Goal: Task Accomplishment & Management: Complete application form

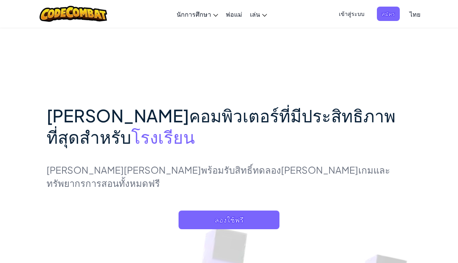
click at [195, 210] on span "ลองใช้ฟรี" at bounding box center [229, 219] width 101 height 19
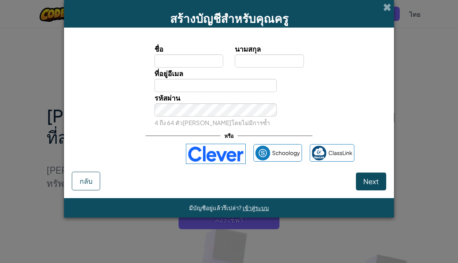
click at [168, 59] on input "ชื่อ" at bounding box center [189, 60] width 69 height 13
type input "Kirin"
click at [255, 58] on input "นามสกุล" at bounding box center [269, 60] width 69 height 13
click at [46, 128] on div "สร้างบัญชีสำหรับคุณครู ชื่อ Kirin นามสกุล ที่อยู่อีเมล รหัสผ่าน 4 ถึง 64 ตัว[PE…" at bounding box center [229, 131] width 458 height 263
click at [259, 64] on input "นามสกุล" at bounding box center [269, 60] width 69 height 13
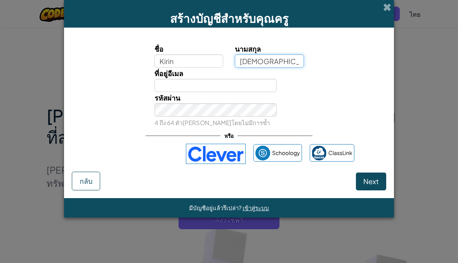
type input "[DEMOGRAPHIC_DATA]"
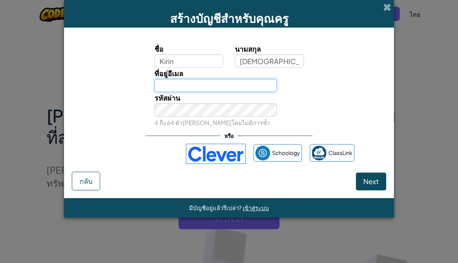
click at [168, 82] on input "ที่อยู่อีเมล" at bounding box center [216, 85] width 123 height 13
type input "@"
type input "[EMAIL_ADDRESS][DOMAIN_NAME]"
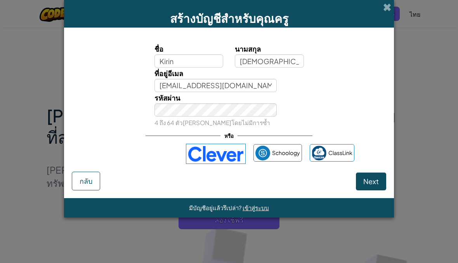
click at [85, 101] on div "รหัสผ่าน 4 ถึง 64 ตัว[PERSON_NAME]โดยไม่มีการซ้ำ" at bounding box center [229, 110] width 322 height 36
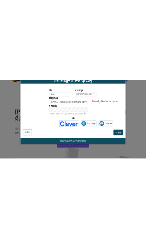
scroll to position [17, 0]
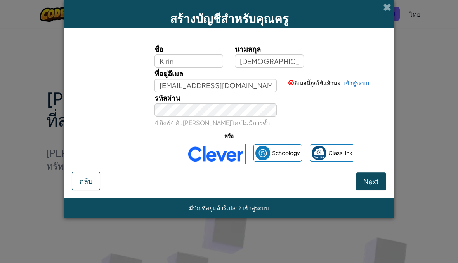
click at [370, 187] on button "Next" at bounding box center [371, 181] width 30 height 18
click at [375, 180] on span "Next" at bounding box center [371, 181] width 16 height 9
click at [366, 182] on span "Next" at bounding box center [371, 181] width 16 height 9
click at [375, 177] on span "Next" at bounding box center [371, 181] width 16 height 9
click at [383, 174] on button "Next" at bounding box center [371, 181] width 30 height 18
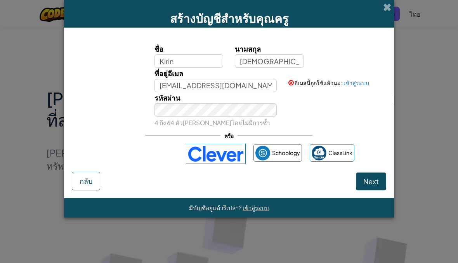
click at [378, 177] on span "Next" at bounding box center [371, 181] width 16 height 9
click at [376, 178] on span "Next" at bounding box center [371, 181] width 16 height 9
click at [369, 179] on span "Next" at bounding box center [371, 181] width 16 height 9
click at [371, 172] on button "Next" at bounding box center [371, 181] width 30 height 18
click at [367, 176] on button "Next" at bounding box center [371, 181] width 30 height 18
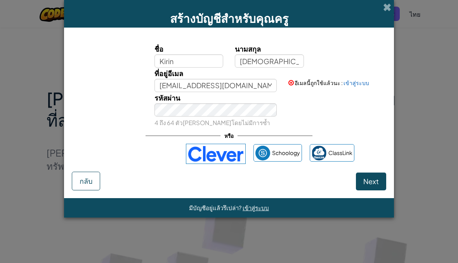
click at [367, 182] on span "Next" at bounding box center [371, 181] width 16 height 9
click at [375, 181] on span "Next" at bounding box center [371, 181] width 16 height 9
click at [80, 187] on button "กลับ" at bounding box center [86, 181] width 28 height 19
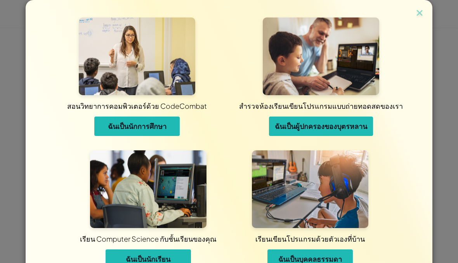
click at [8, 3] on div "สอนวิทยาการคอมพิวเตอร์ด้วย CodeCombat ฉันเป็นนักการศึกษา สำรวจห้องเรียนเขียนโปร…" at bounding box center [229, 131] width 458 height 263
click at [421, 19] on img at bounding box center [420, 14] width 10 height 12
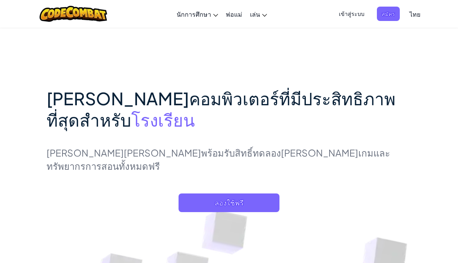
click at [450, 0] on div "สลับการนำทาง นักการศึกษา สร้างบัญชีฟรี โซลูชั่นสำหรับโรงเรียนและเขต ดูเครื่องมื…" at bounding box center [229, 14] width 462 height 28
